Goal: Check status: Check status

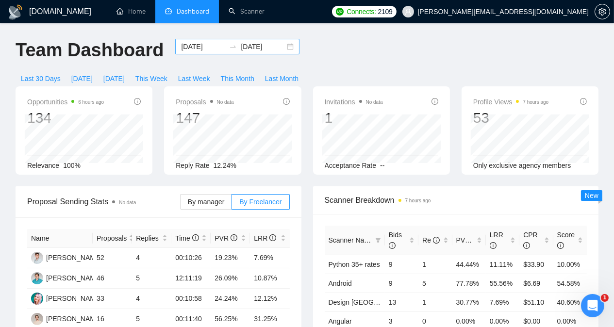
click at [192, 44] on input "[DATE]" at bounding box center [203, 46] width 44 height 11
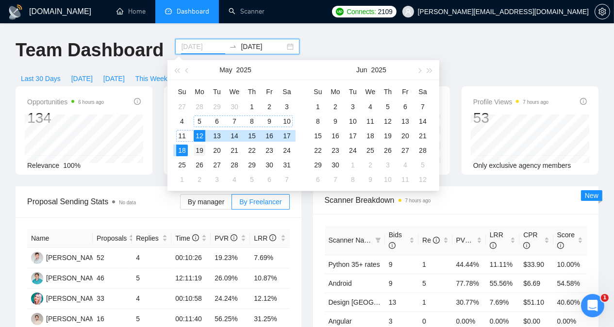
type input "[DATE]"
click at [198, 149] on div "19" at bounding box center [200, 151] width 12 height 12
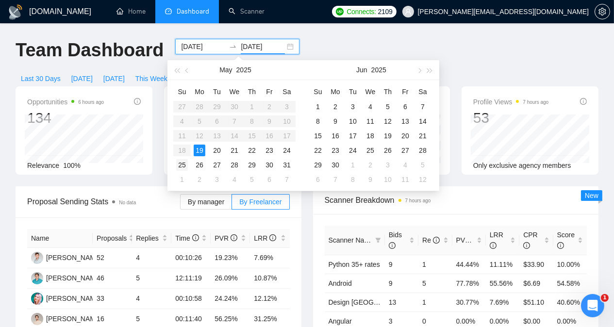
type input "[DATE]"
click at [183, 164] on div "25" at bounding box center [182, 165] width 12 height 12
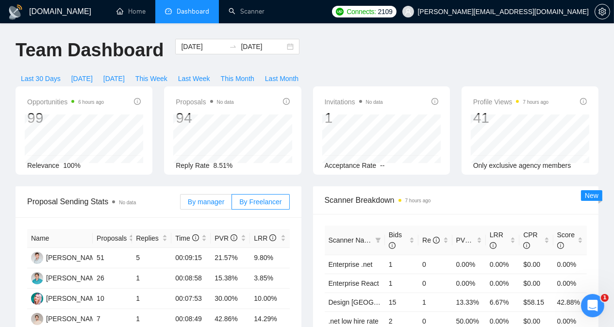
click at [194, 198] on span "By manager" at bounding box center [206, 202] width 36 height 8
click at [180, 204] on input "By manager" at bounding box center [180, 204] width 0 height 0
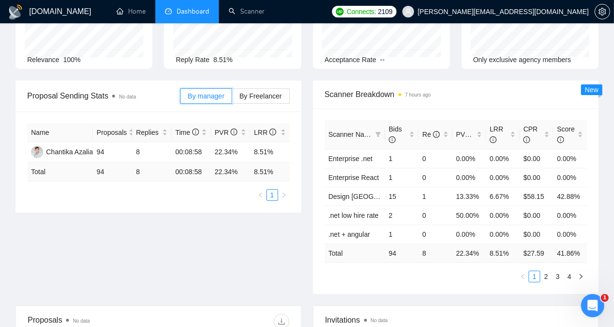
scroll to position [109, 0]
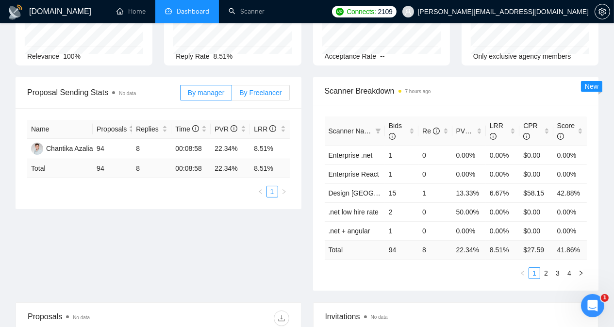
click at [259, 89] on span "By Freelancer" at bounding box center [260, 93] width 42 height 8
click at [232, 95] on input "By Freelancer" at bounding box center [232, 95] width 0 height 0
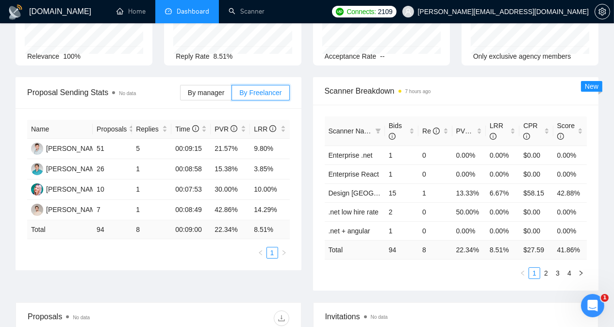
scroll to position [0, 0]
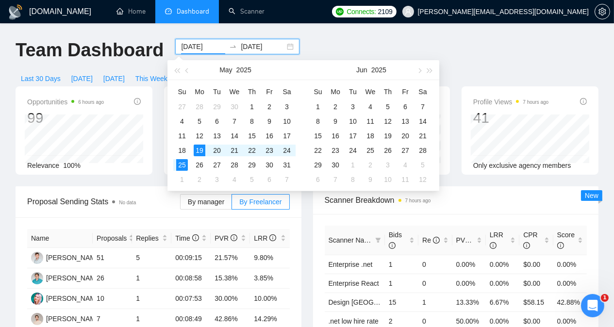
click at [191, 46] on input "[DATE]" at bounding box center [203, 46] width 44 height 11
type input "[DATE]"
click at [200, 160] on div "26" at bounding box center [200, 165] width 12 height 12
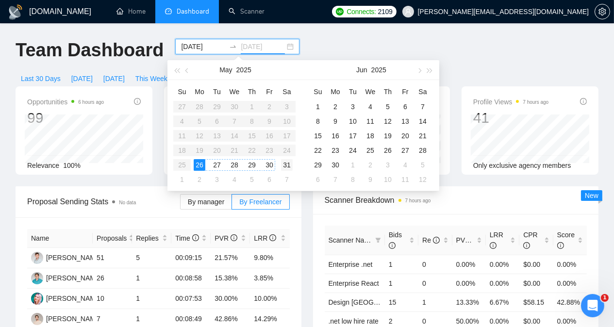
type input "[DATE]"
click at [288, 165] on div "31" at bounding box center [287, 165] width 12 height 12
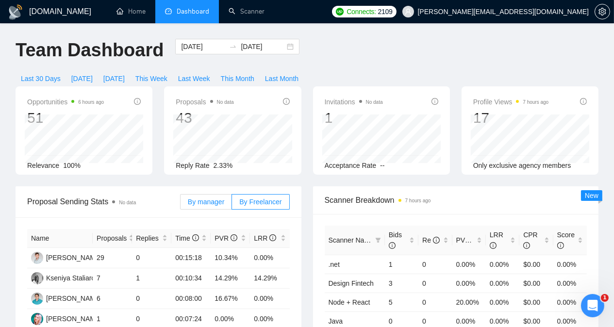
click at [212, 198] on span "By manager" at bounding box center [206, 202] width 36 height 8
click at [180, 204] on input "By manager" at bounding box center [180, 204] width 0 height 0
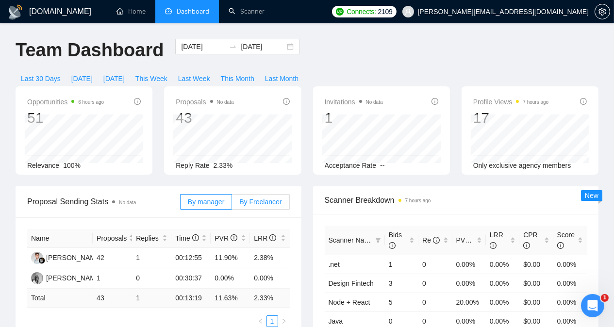
click at [258, 198] on span "By Freelancer" at bounding box center [260, 202] width 42 height 8
click at [232, 204] on input "By Freelancer" at bounding box center [232, 204] width 0 height 0
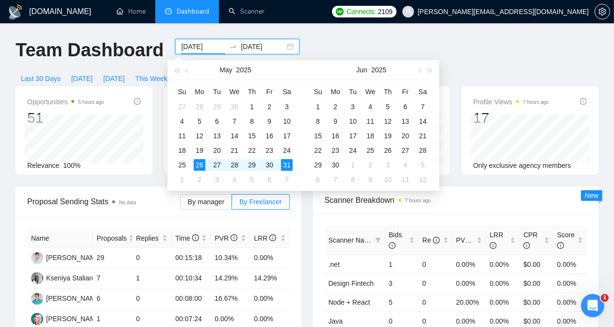
click at [188, 46] on input "[DATE]" at bounding box center [203, 46] width 44 height 11
type input "[DATE]"
click at [318, 103] on div "1" at bounding box center [318, 107] width 12 height 12
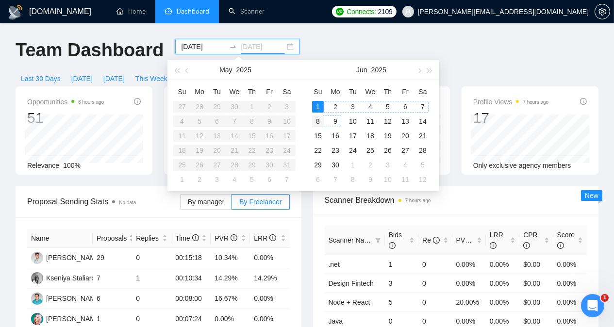
type input "[DATE]"
click at [319, 119] on div "8" at bounding box center [318, 121] width 12 height 12
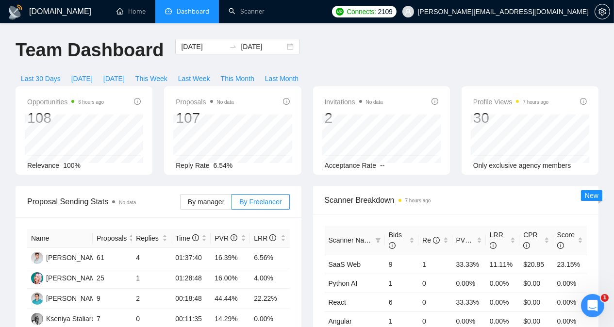
click at [311, 118] on div "Invitations No data 2 Acceptance Rate --" at bounding box center [381, 130] width 148 height 88
click at [204, 198] on span "By manager" at bounding box center [206, 202] width 36 height 8
click at [180, 204] on input "By manager" at bounding box center [180, 204] width 0 height 0
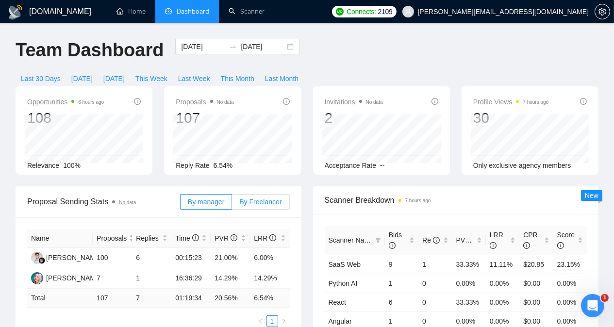
click at [256, 198] on span "By Freelancer" at bounding box center [260, 202] width 42 height 8
click at [232, 204] on input "By Freelancer" at bounding box center [232, 204] width 0 height 0
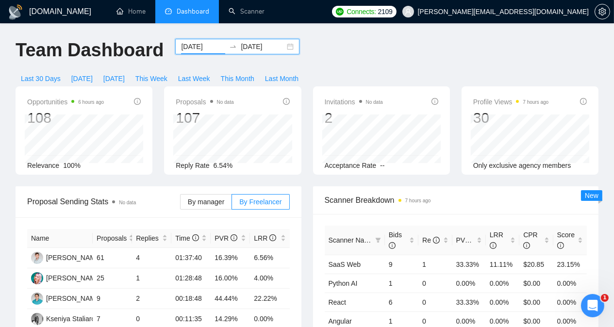
click at [197, 48] on input "[DATE]" at bounding box center [203, 46] width 44 height 11
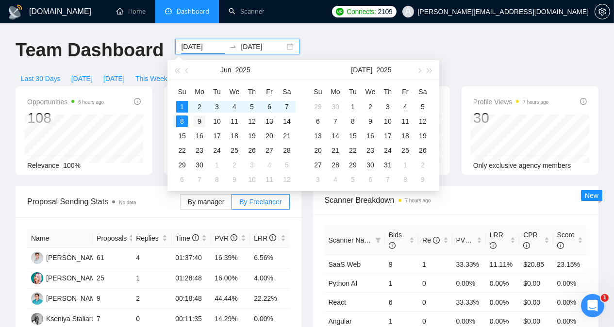
type input "[DATE]"
click at [199, 120] on div "9" at bounding box center [200, 121] width 12 height 12
type input "[DATE]"
click at [181, 137] on div "15" at bounding box center [182, 136] width 12 height 12
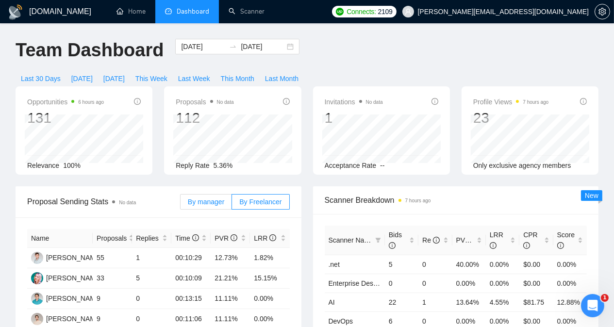
click at [210, 198] on span "By manager" at bounding box center [206, 202] width 36 height 8
click at [180, 204] on input "By manager" at bounding box center [180, 204] width 0 height 0
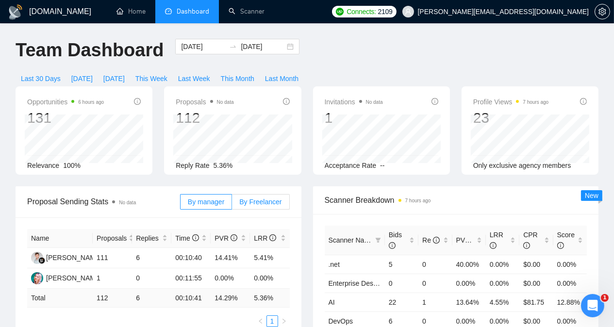
click at [254, 198] on span "By Freelancer" at bounding box center [260, 202] width 42 height 8
click at [232, 204] on input "By Freelancer" at bounding box center [232, 204] width 0 height 0
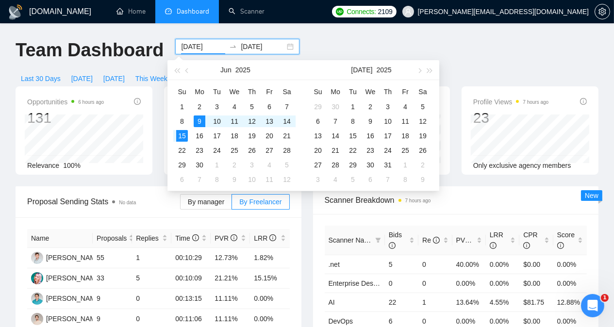
click at [193, 49] on input "[DATE]" at bounding box center [203, 46] width 44 height 11
type input "[DATE]"
click at [199, 133] on div "16" at bounding box center [200, 136] width 12 height 12
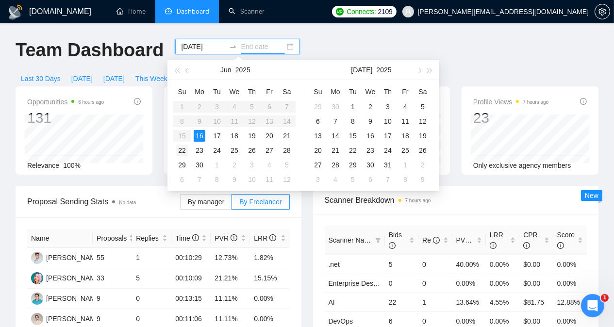
type input "[DATE]"
click at [185, 148] on div "22" at bounding box center [182, 151] width 12 height 12
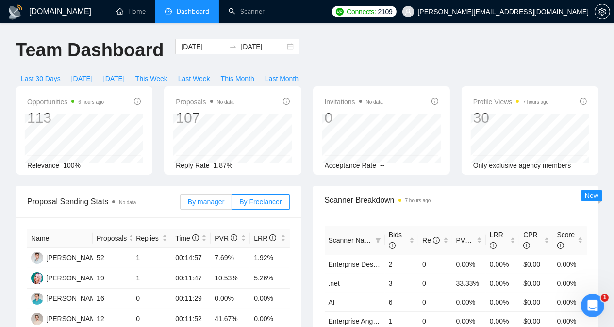
click at [198, 198] on span "By manager" at bounding box center [206, 202] width 36 height 8
click at [180, 204] on input "By manager" at bounding box center [180, 204] width 0 height 0
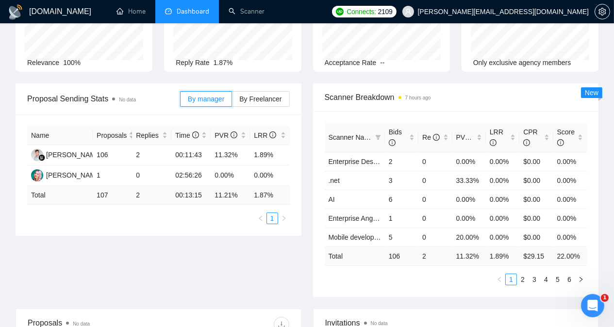
scroll to position [103, 0]
click at [255, 95] on span "By Freelancer" at bounding box center [260, 99] width 42 height 8
click at [232, 101] on input "By Freelancer" at bounding box center [232, 101] width 0 height 0
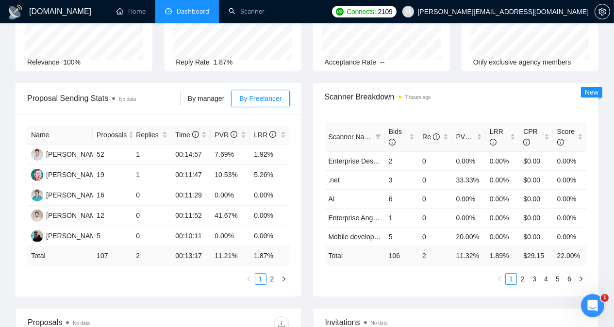
scroll to position [0, 0]
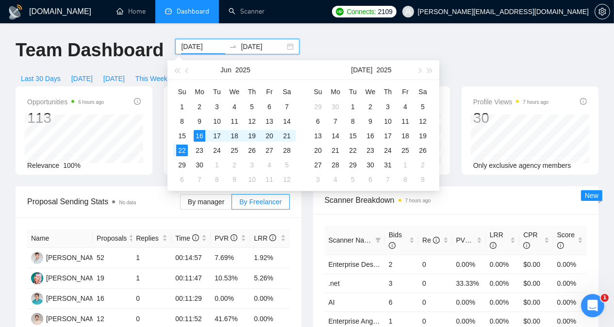
click at [195, 46] on input "[DATE]" at bounding box center [203, 46] width 44 height 11
type input "[DATE]"
click at [202, 152] on div "23" at bounding box center [200, 151] width 12 height 12
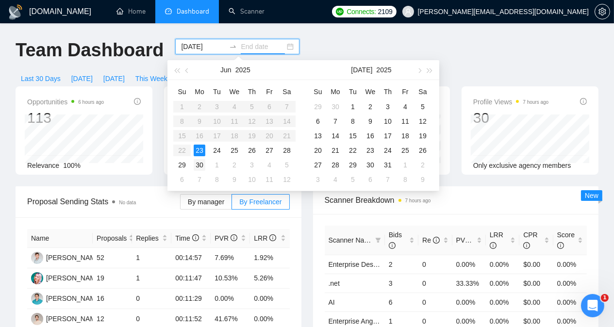
type input "[DATE]"
click at [200, 164] on div "30" at bounding box center [200, 165] width 12 height 12
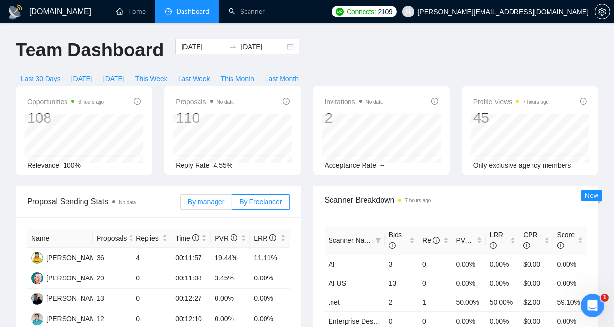
click at [206, 198] on span "By manager" at bounding box center [206, 202] width 36 height 8
click at [180, 204] on input "By manager" at bounding box center [180, 204] width 0 height 0
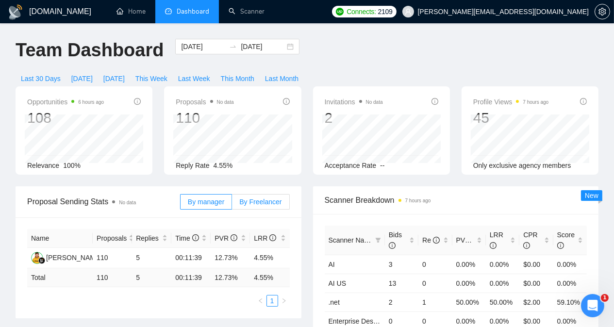
click at [273, 194] on label "By Freelancer" at bounding box center [260, 202] width 57 height 16
click at [232, 204] on input "By Freelancer" at bounding box center [232, 204] width 0 height 0
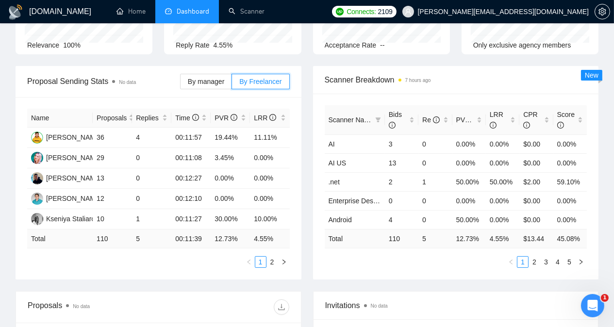
scroll to position [121, 0]
click at [272, 256] on link "2" at bounding box center [272, 261] width 11 height 11
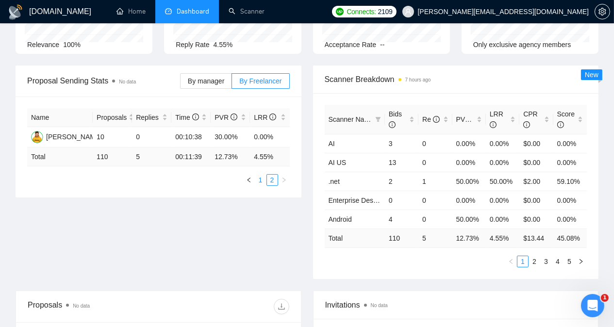
click at [261, 175] on link "1" at bounding box center [260, 180] width 11 height 11
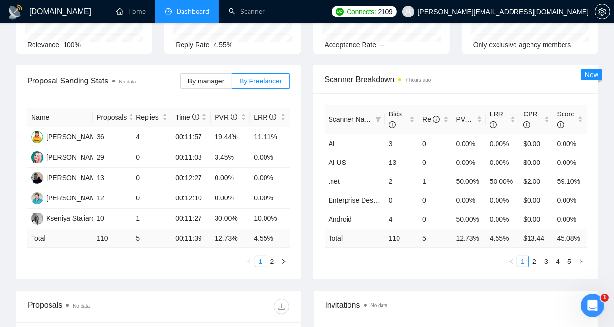
scroll to position [0, 0]
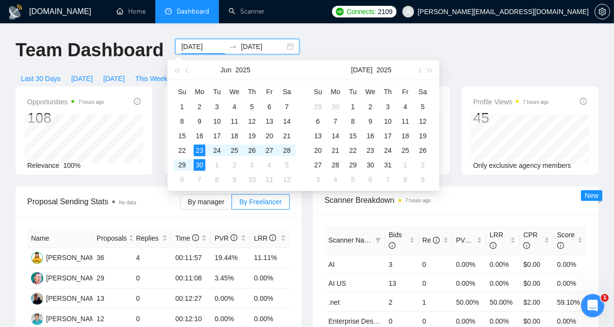
click at [206, 44] on input "[DATE]" at bounding box center [203, 46] width 44 height 11
type input "[DATE]"
click at [198, 136] on div "16" at bounding box center [200, 136] width 12 height 12
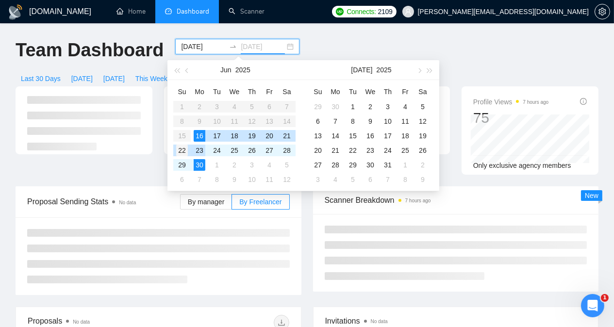
type input "[DATE]"
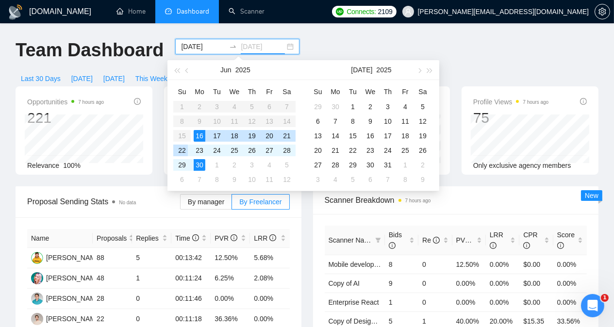
click at [182, 150] on div "22" at bounding box center [182, 151] width 12 height 12
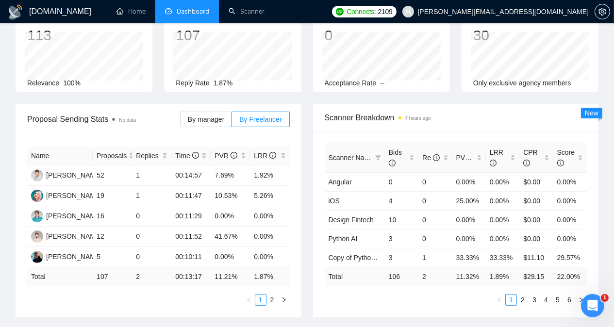
scroll to position [85, 0]
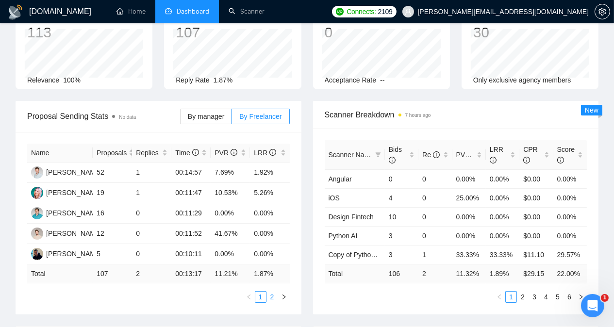
click at [271, 292] on link "2" at bounding box center [272, 297] width 11 height 11
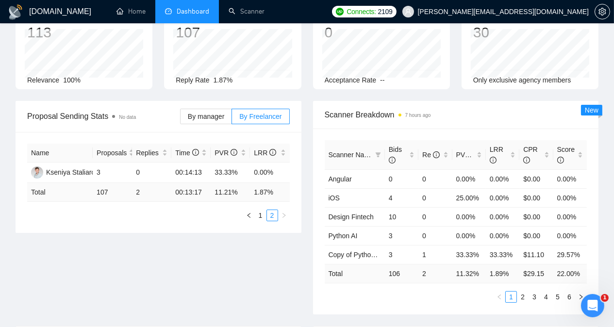
scroll to position [0, 0]
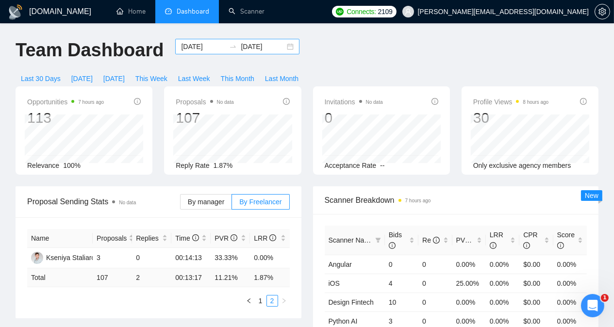
click at [181, 44] on input "[DATE]" at bounding box center [203, 46] width 44 height 11
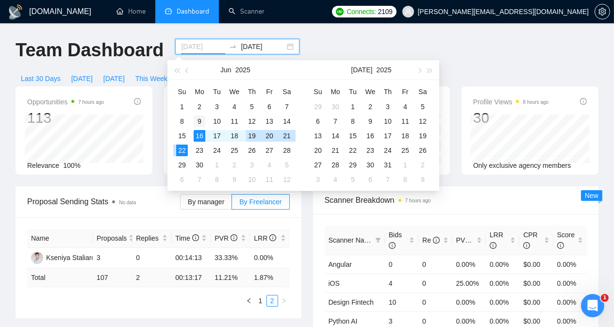
type input "[DATE]"
click at [198, 120] on div "9" at bounding box center [200, 121] width 12 height 12
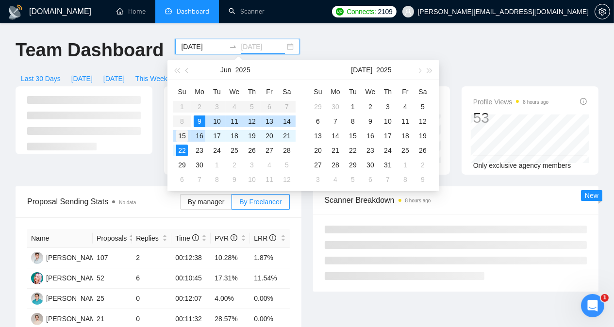
type input "[DATE]"
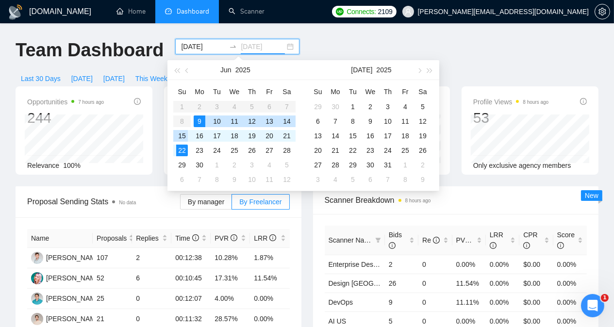
click at [179, 135] on div "15" at bounding box center [182, 136] width 12 height 12
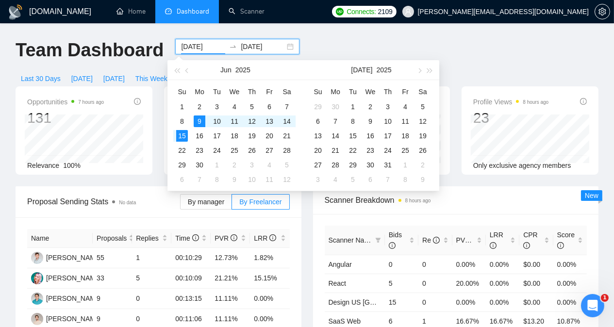
click at [201, 42] on input "[DATE]" at bounding box center [203, 46] width 44 height 11
type input "[DATE]"
click at [353, 108] on div "1" at bounding box center [353, 107] width 12 height 12
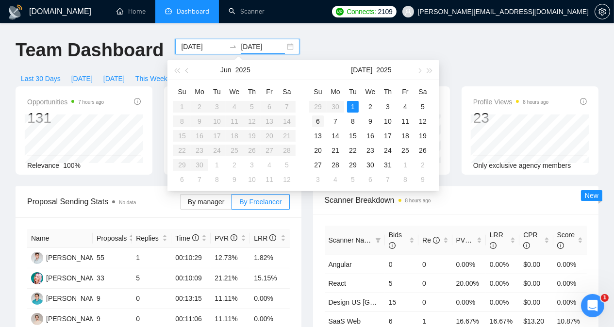
type input "[DATE]"
click at [318, 121] on div "6" at bounding box center [318, 121] width 12 height 12
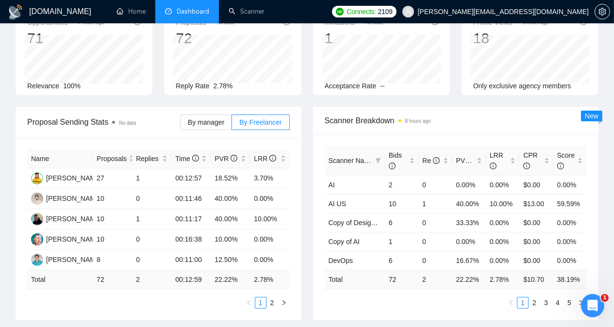
scroll to position [80, 0]
click at [202, 118] on span "By manager" at bounding box center [206, 122] width 36 height 8
click at [180, 124] on input "By manager" at bounding box center [180, 124] width 0 height 0
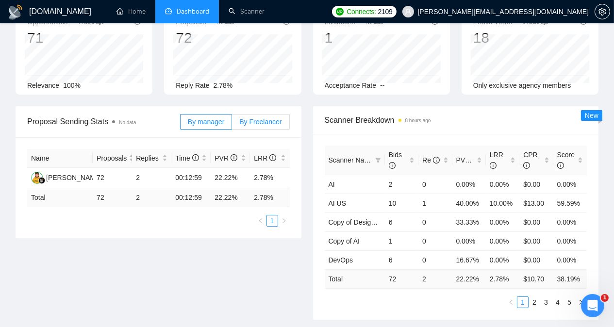
click at [261, 118] on span "By Freelancer" at bounding box center [260, 122] width 42 height 8
click at [232, 124] on input "By Freelancer" at bounding box center [232, 124] width 0 height 0
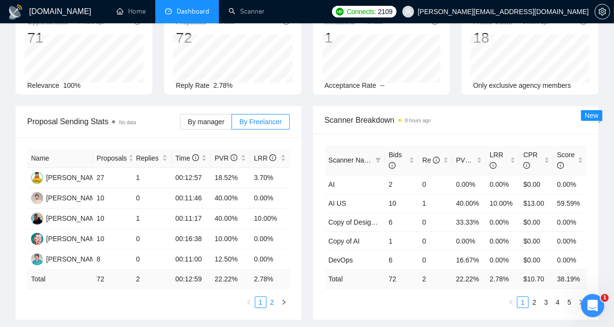
click at [274, 297] on link "2" at bounding box center [272, 302] width 11 height 11
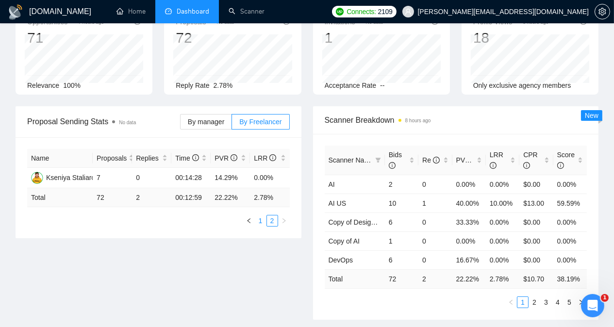
click at [261, 215] on link "1" at bounding box center [260, 220] width 11 height 11
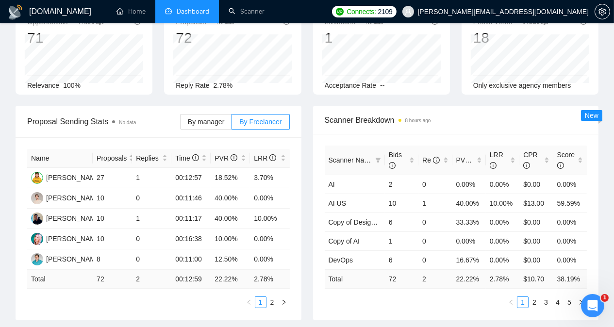
scroll to position [0, 0]
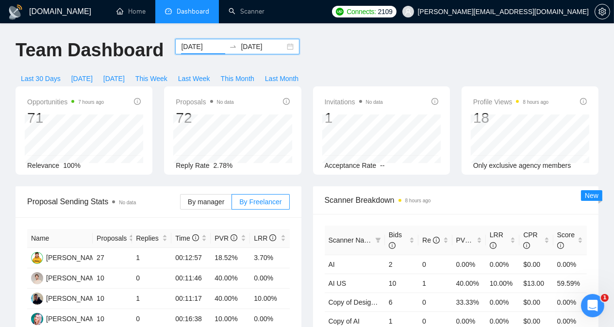
click at [196, 48] on input "[DATE]" at bounding box center [203, 46] width 44 height 11
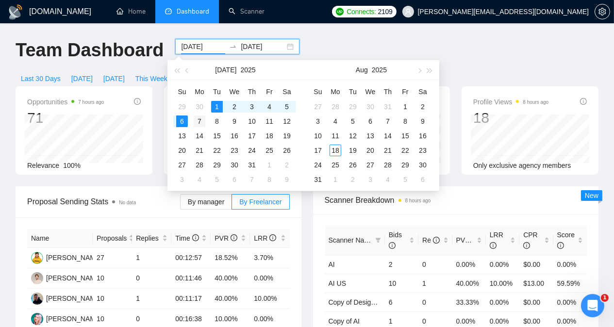
type input "[DATE]"
click at [197, 120] on div "7" at bounding box center [200, 121] width 12 height 12
type input "[DATE]"
click at [185, 134] on div "13" at bounding box center [182, 136] width 12 height 12
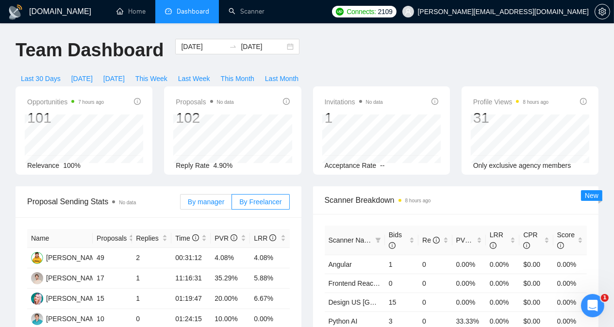
click at [197, 194] on label "By manager" at bounding box center [206, 202] width 52 height 16
click at [180, 204] on input "By manager" at bounding box center [180, 204] width 0 height 0
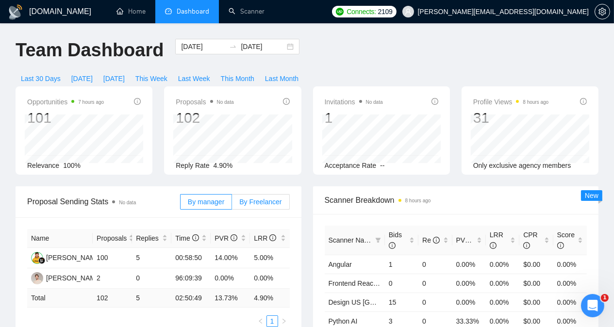
click at [266, 194] on label "By Freelancer" at bounding box center [260, 202] width 57 height 16
click at [232, 204] on input "By Freelancer" at bounding box center [232, 204] width 0 height 0
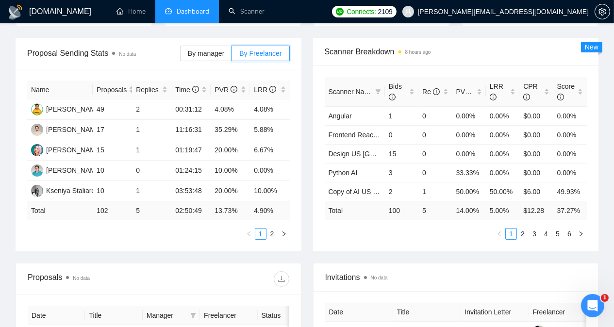
scroll to position [151, 0]
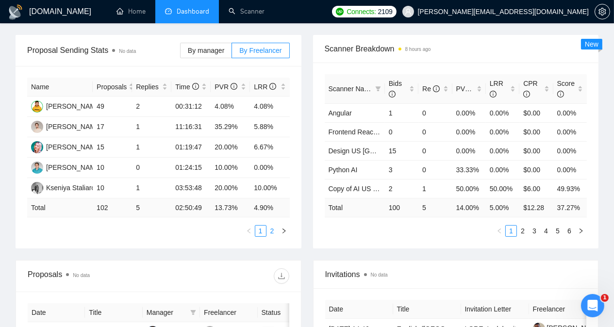
click at [275, 226] on link "2" at bounding box center [272, 231] width 11 height 11
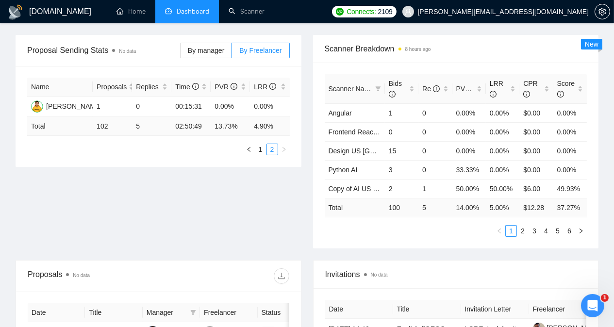
scroll to position [0, 0]
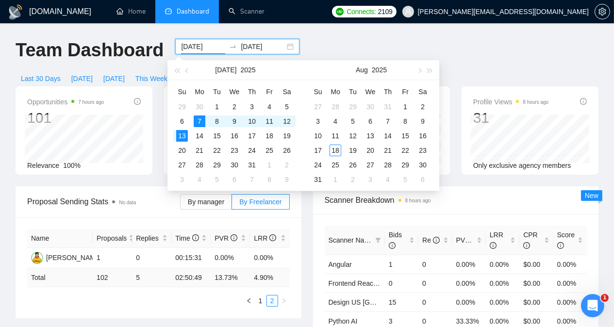
click at [181, 47] on input "[DATE]" at bounding box center [203, 46] width 44 height 11
type input "[DATE]"
click at [200, 135] on div "14" at bounding box center [200, 136] width 12 height 12
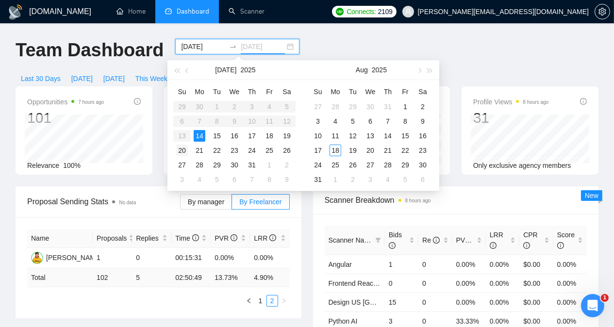
type input "[DATE]"
click at [183, 153] on div "20" at bounding box center [182, 151] width 12 height 12
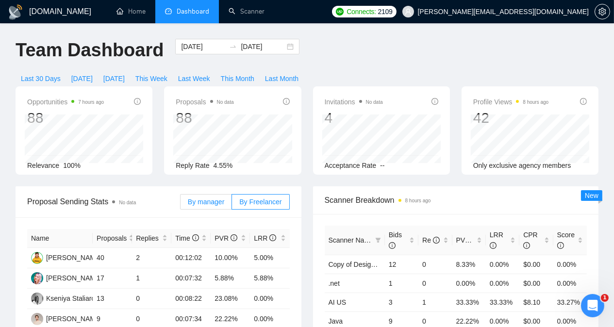
click at [204, 198] on span "By manager" at bounding box center [206, 202] width 36 height 8
click at [180, 204] on input "By manager" at bounding box center [180, 204] width 0 height 0
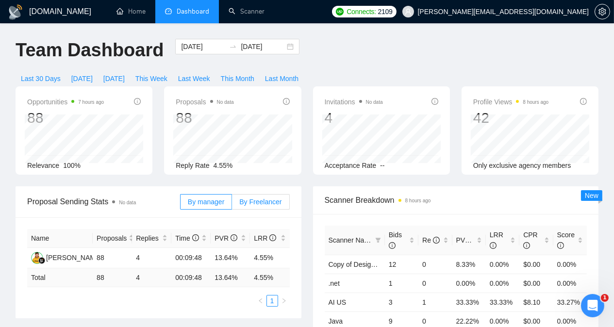
click at [256, 198] on span "By Freelancer" at bounding box center [260, 202] width 42 height 8
click at [232, 204] on input "By Freelancer" at bounding box center [232, 204] width 0 height 0
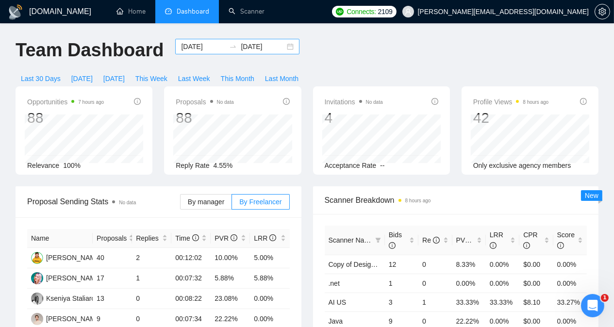
click at [191, 47] on input "[DATE]" at bounding box center [203, 46] width 44 height 11
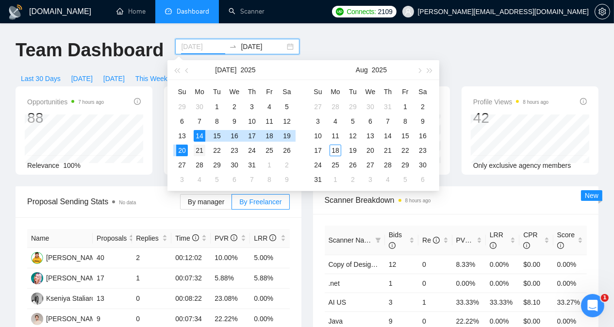
type input "[DATE]"
click at [198, 152] on div "21" at bounding box center [200, 151] width 12 height 12
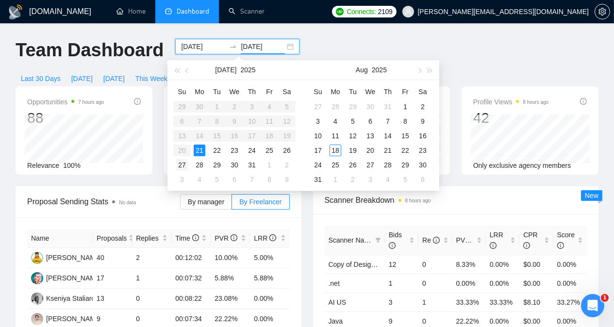
type input "[DATE]"
click at [185, 164] on div "27" at bounding box center [182, 165] width 12 height 12
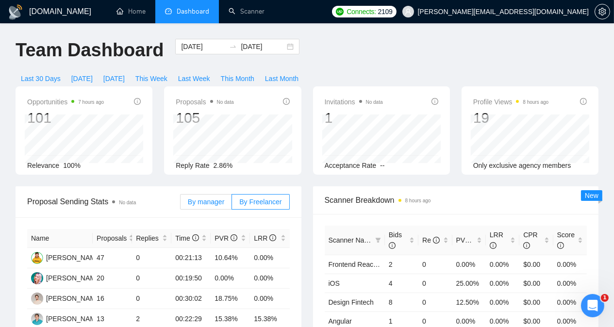
click at [199, 198] on span "By manager" at bounding box center [206, 202] width 36 height 8
click at [180, 204] on input "By manager" at bounding box center [180, 204] width 0 height 0
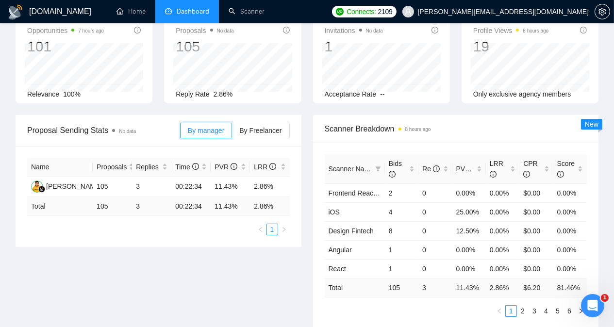
scroll to position [72, 0]
click at [268, 126] on span "By Freelancer" at bounding box center [260, 130] width 42 height 8
click at [232, 132] on input "By Freelancer" at bounding box center [232, 132] width 0 height 0
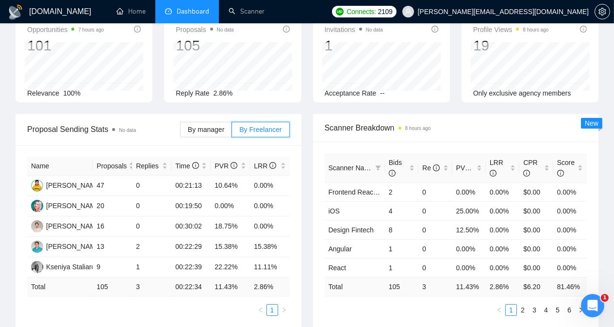
scroll to position [0, 0]
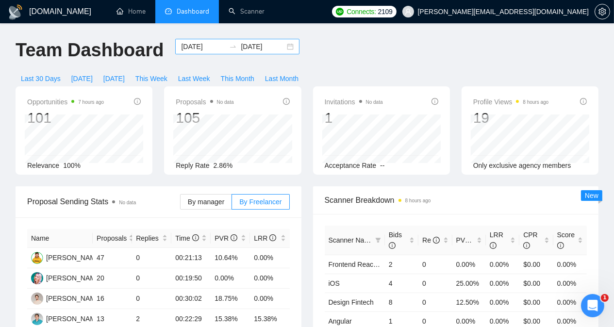
click at [197, 48] on input "[DATE]" at bounding box center [203, 46] width 44 height 11
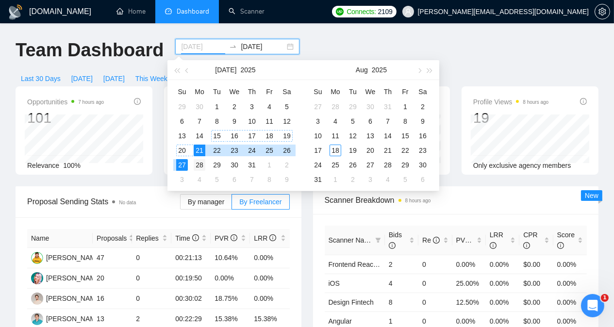
type input "[DATE]"
click at [198, 164] on div "28" at bounding box center [200, 165] width 12 height 12
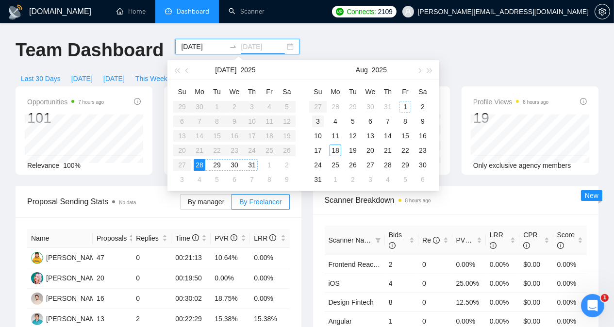
type input "[DATE]"
click at [320, 122] on div "3" at bounding box center [318, 121] width 12 height 12
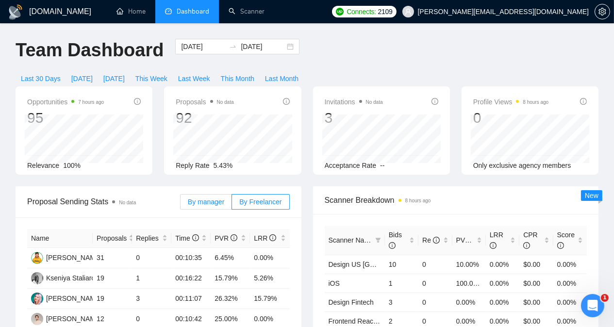
click at [222, 198] on span "By manager" at bounding box center [206, 202] width 36 height 8
click at [180, 204] on input "By manager" at bounding box center [180, 204] width 0 height 0
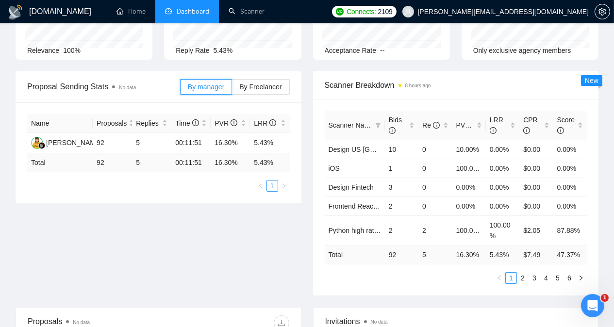
scroll to position [116, 0]
click at [256, 82] on span "By Freelancer" at bounding box center [260, 86] width 42 height 8
click at [232, 88] on input "By Freelancer" at bounding box center [232, 88] width 0 height 0
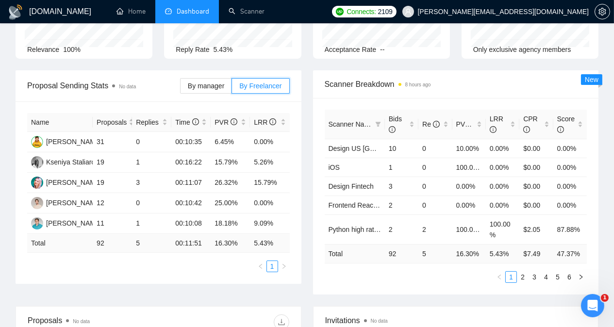
scroll to position [0, 0]
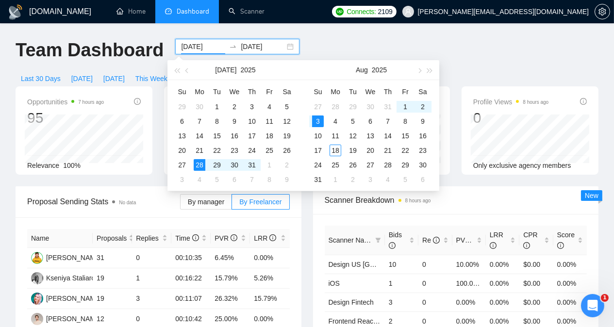
click at [200, 46] on input "[DATE]" at bounding box center [203, 46] width 44 height 11
type input "[DATE]"
click at [337, 121] on div "4" at bounding box center [335, 121] width 12 height 12
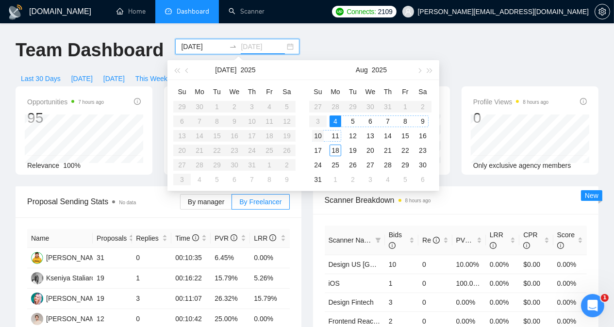
type input "[DATE]"
click at [319, 135] on div "10" at bounding box center [318, 136] width 12 height 12
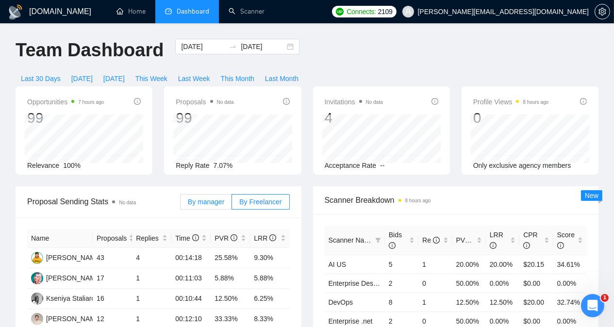
click at [212, 198] on span "By manager" at bounding box center [206, 202] width 36 height 8
click at [180, 204] on input "By manager" at bounding box center [180, 204] width 0 height 0
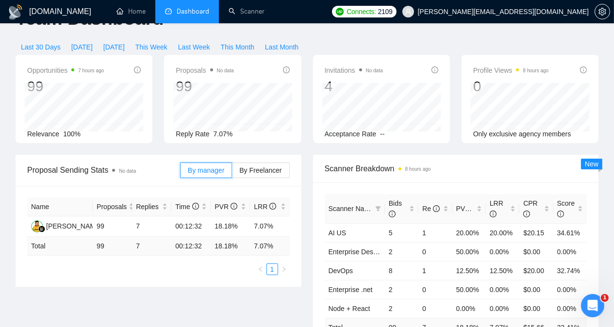
scroll to position [36, 0]
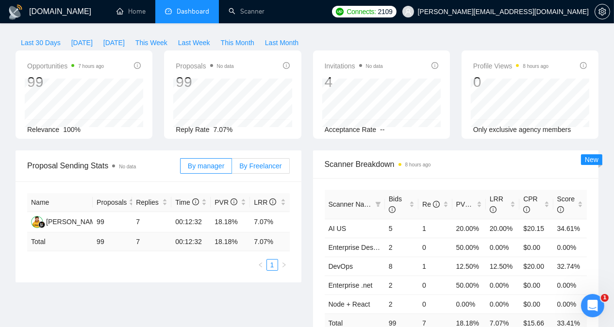
click at [263, 162] on span "By Freelancer" at bounding box center [260, 166] width 42 height 8
click at [232, 168] on input "By Freelancer" at bounding box center [232, 168] width 0 height 0
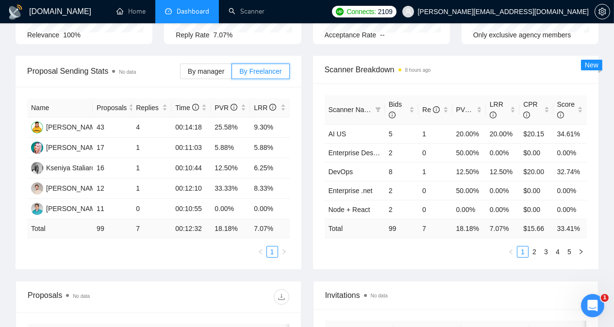
scroll to position [0, 0]
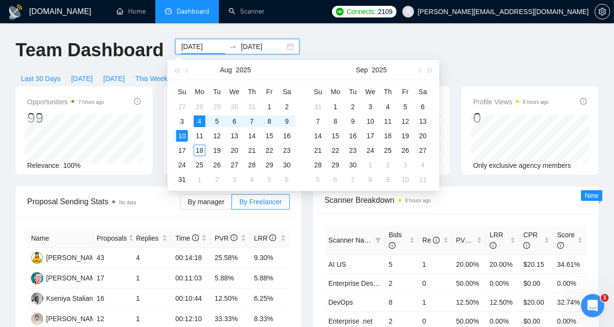
click at [195, 47] on input "[DATE]" at bounding box center [203, 46] width 44 height 11
type input "[DATE]"
click at [197, 135] on div "11" at bounding box center [200, 136] width 12 height 12
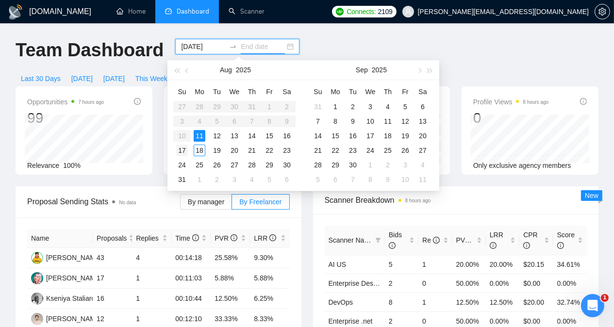
type input "[DATE]"
click at [185, 150] on div "17" at bounding box center [182, 151] width 12 height 12
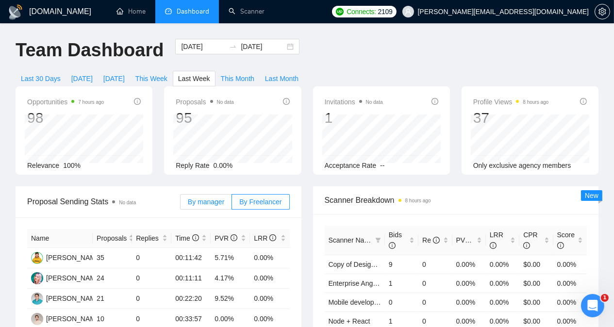
click at [203, 198] on span "By manager" at bounding box center [206, 202] width 36 height 8
click at [180, 204] on input "By manager" at bounding box center [180, 204] width 0 height 0
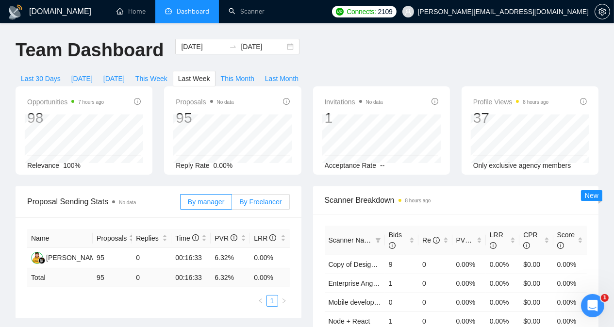
click at [261, 198] on span "By Freelancer" at bounding box center [260, 202] width 42 height 8
click at [232, 204] on input "By Freelancer" at bounding box center [232, 204] width 0 height 0
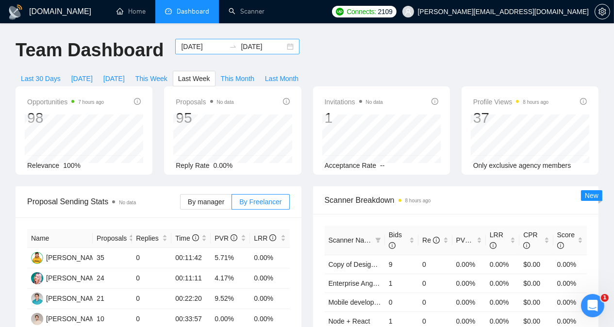
click at [183, 47] on input "[DATE]" at bounding box center [203, 46] width 44 height 11
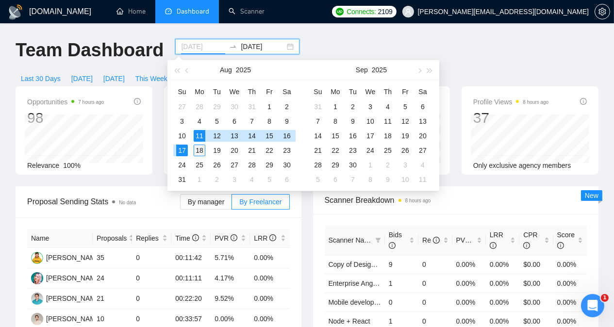
type input "[DATE]"
click at [196, 152] on div "18" at bounding box center [200, 151] width 12 height 12
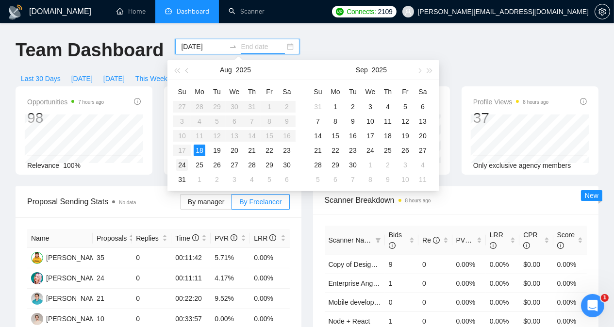
type input "[DATE]"
click at [184, 164] on div "24" at bounding box center [182, 165] width 12 height 12
